Goal: Transaction & Acquisition: Obtain resource

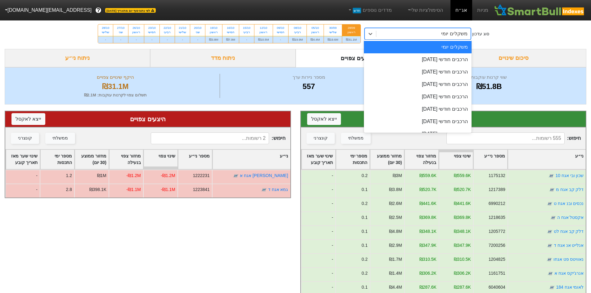
click at [443, 33] on div "משקלים יומי" at bounding box center [423, 33] width 94 height 11
click at [434, 72] on div "הרכבים חודשי [DATE]" at bounding box center [418, 72] width 108 height 12
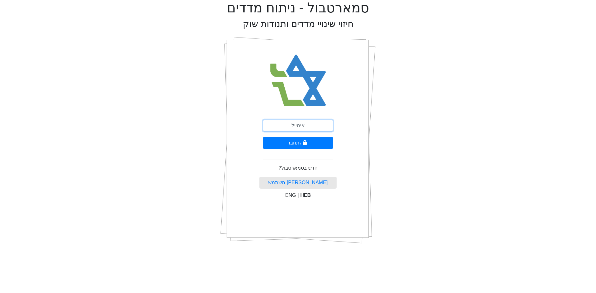
click at [294, 124] on input "email" at bounding box center [298, 126] width 70 height 12
type input "[EMAIL_ADDRESS][DOMAIN_NAME]"
click at [283, 144] on button "התחבר" at bounding box center [298, 143] width 70 height 12
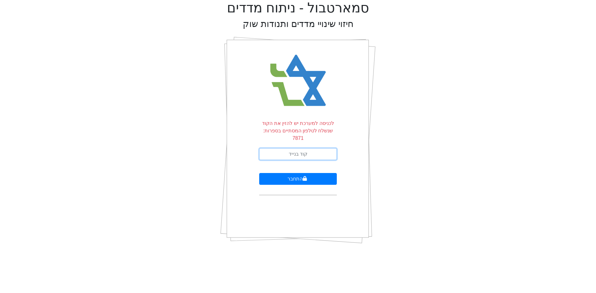
click at [282, 148] on input "text" at bounding box center [298, 154] width 78 height 12
type input "959591"
click at [259, 173] on button "התחבר" at bounding box center [298, 179] width 78 height 12
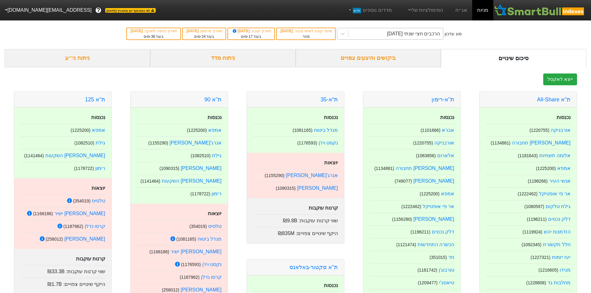
click at [391, 32] on div "הרכבים חצי שנתי [DATE]" at bounding box center [413, 33] width 53 height 7
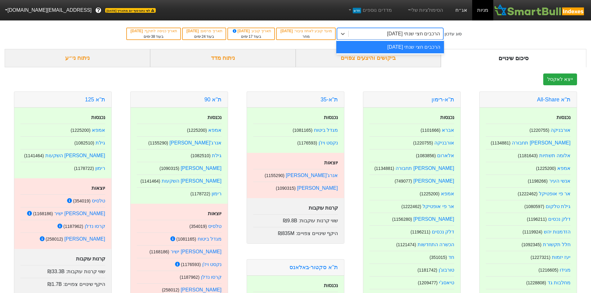
click at [459, 10] on link "אג״ח" at bounding box center [461, 10] width 22 height 20
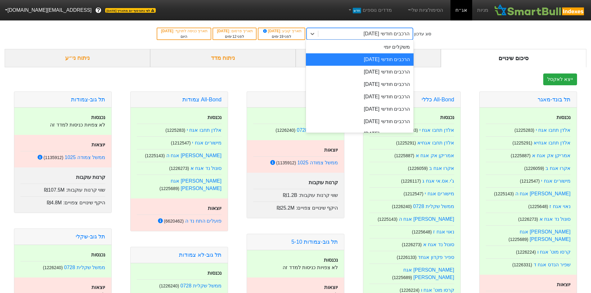
click at [390, 29] on div "הרכבים חודשי [DATE]" at bounding box center [365, 33] width 94 height 11
click at [390, 68] on div "הרכבים חודשי [DATE]" at bounding box center [360, 72] width 108 height 12
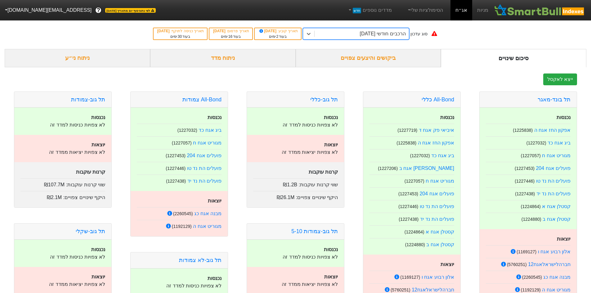
click at [365, 57] on div "ביקושים והיצעים צפויים" at bounding box center [369, 58] width 146 height 18
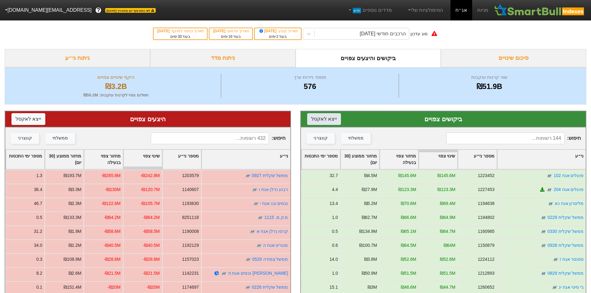
click at [325, 121] on button "ייצא ל אקסל" at bounding box center [324, 119] width 34 height 12
click at [31, 119] on button "ייצא ל אקסל" at bounding box center [28, 119] width 34 height 12
click at [391, 32] on div "הרכבים חודשי [DATE]" at bounding box center [383, 33] width 46 height 7
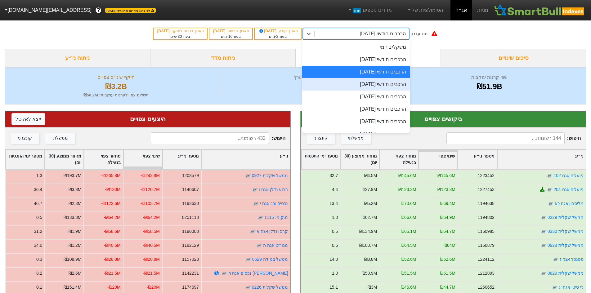
click at [380, 84] on div "הרכבים חודשי [DATE]" at bounding box center [356, 84] width 108 height 12
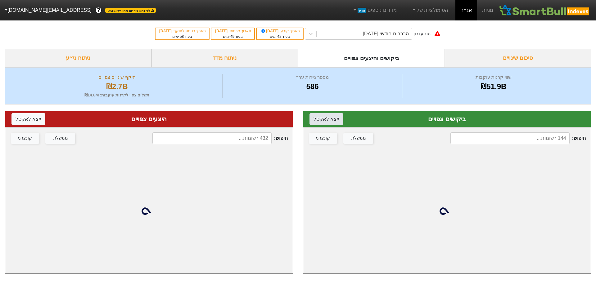
click at [334, 117] on button "ייצא ל אקסל" at bounding box center [326, 119] width 34 height 12
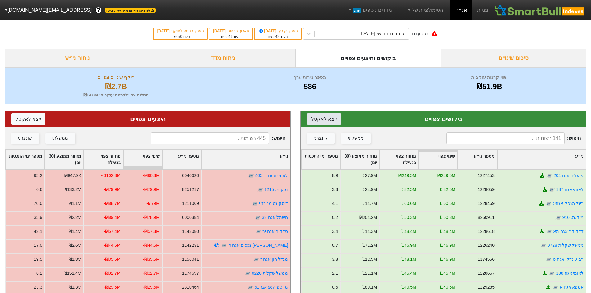
click at [319, 119] on button "ייצא ל אקסל" at bounding box center [324, 119] width 34 height 12
click at [28, 119] on button "ייצא ל אקסל" at bounding box center [28, 119] width 34 height 12
